Goal: Transaction & Acquisition: Purchase product/service

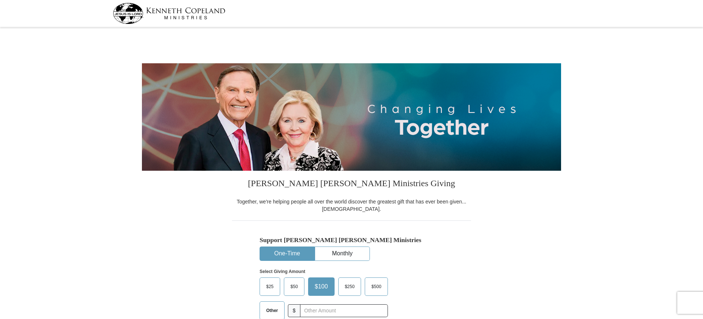
select select "MS"
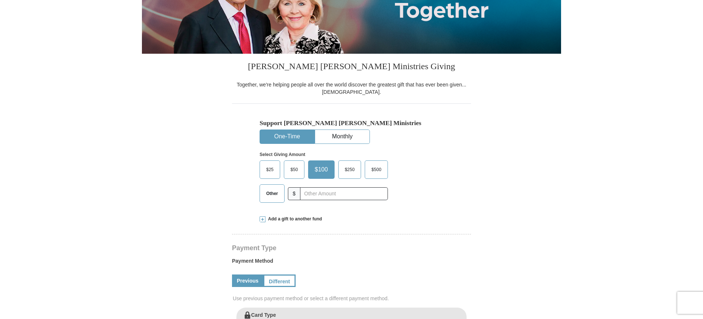
scroll to position [74, 0]
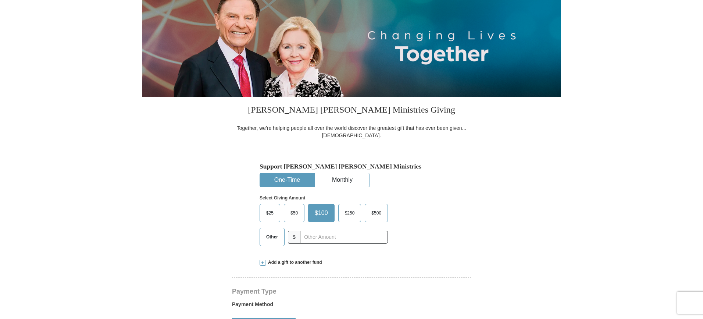
click at [263, 262] on span at bounding box center [263, 263] width 6 height 6
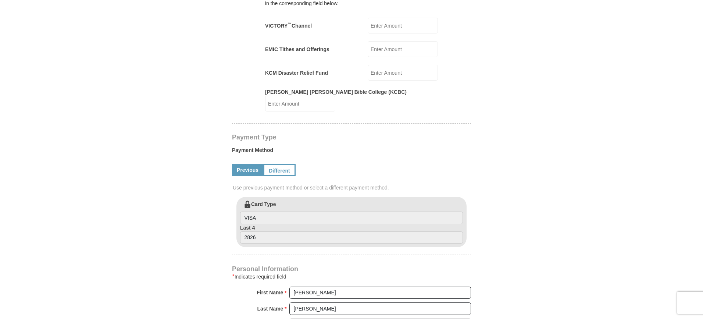
scroll to position [368, 0]
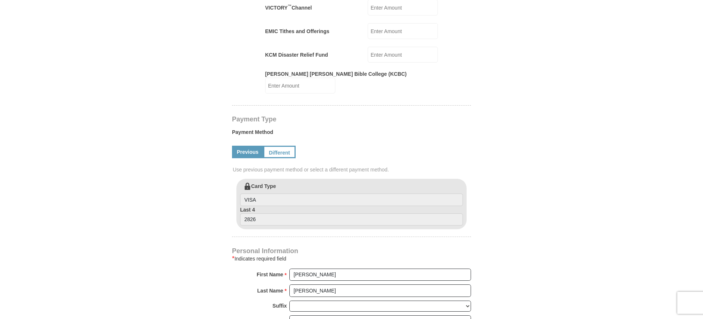
click at [248, 179] on icon at bounding box center [245, 184] width 11 height 11
click at [248, 193] on input "VISA" at bounding box center [351, 199] width 223 height 12
click at [248, 179] on icon at bounding box center [245, 184] width 11 height 11
click at [248, 193] on input "VISA" at bounding box center [351, 199] width 223 height 12
click at [258, 193] on input "VISA" at bounding box center [351, 199] width 223 height 12
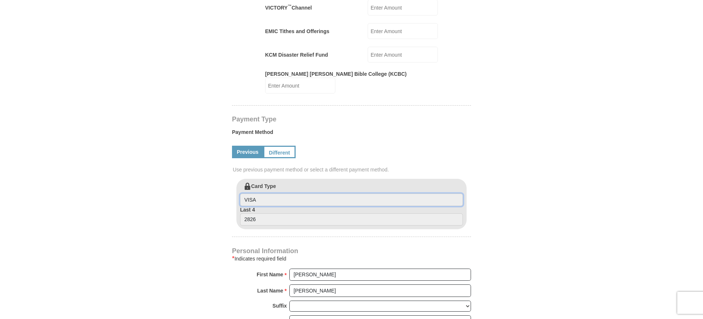
click at [267, 194] on input "VISA" at bounding box center [351, 199] width 223 height 12
click at [286, 146] on link "Different" at bounding box center [278, 152] width 31 height 12
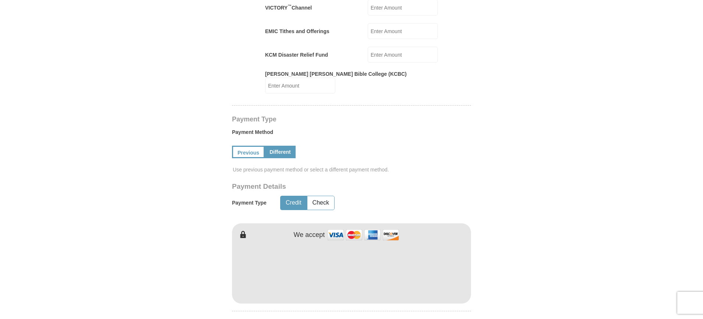
click at [295, 196] on button "Credit" at bounding box center [293, 203] width 26 height 14
click at [320, 198] on button "Check" at bounding box center [320, 203] width 27 height 14
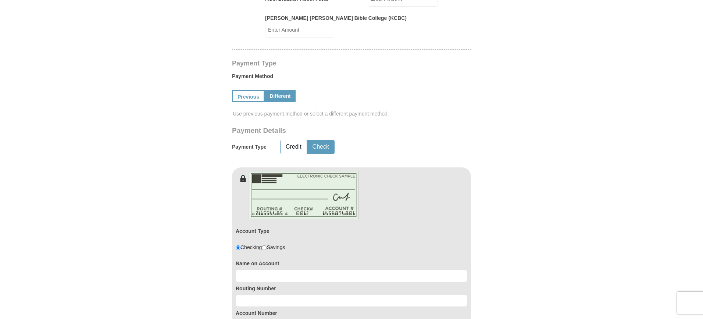
scroll to position [441, 0]
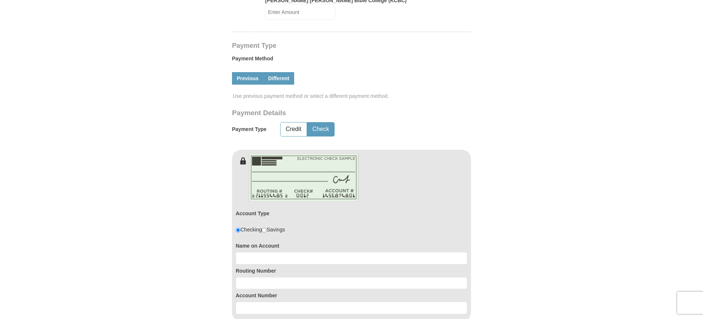
click at [244, 74] on link "Previous" at bounding box center [247, 78] width 31 height 12
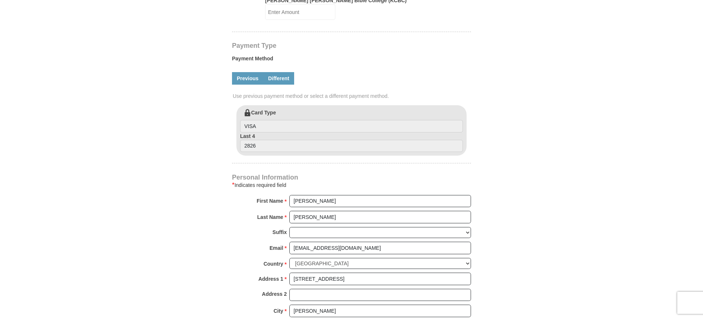
click at [279, 72] on link "Different" at bounding box center [278, 78] width 31 height 12
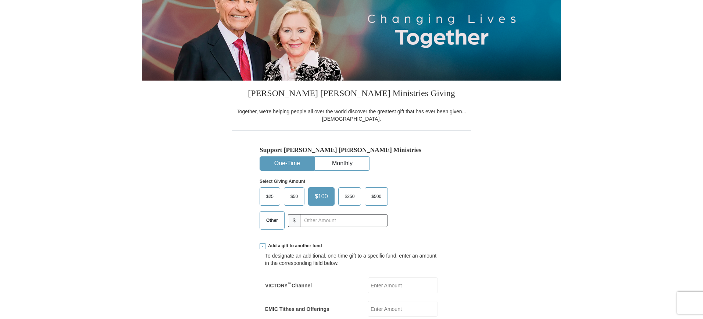
scroll to position [0, 0]
